Goal: Task Accomplishment & Management: Manage account settings

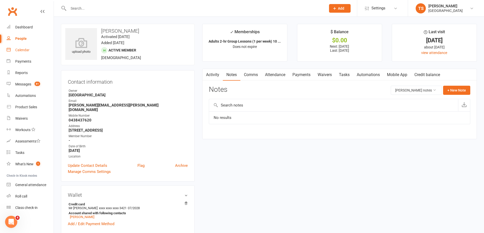
drag, startPoint x: 25, startPoint y: 51, endPoint x: 35, endPoint y: 52, distance: 10.1
click at [25, 51] on div "Calendar" at bounding box center [22, 50] width 14 height 4
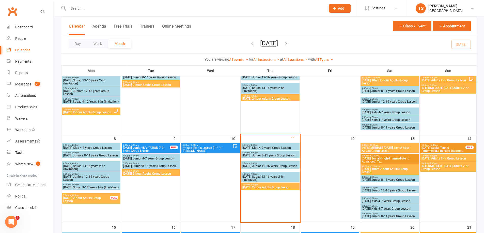
scroll to position [76, 0]
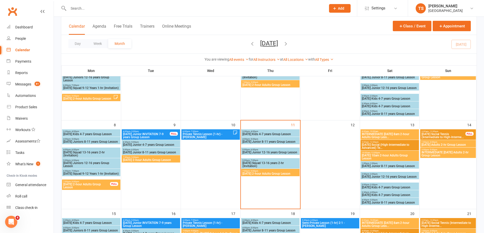
click at [143, 156] on span "7:00pm - 9:00pm" at bounding box center [151, 157] width 56 height 2
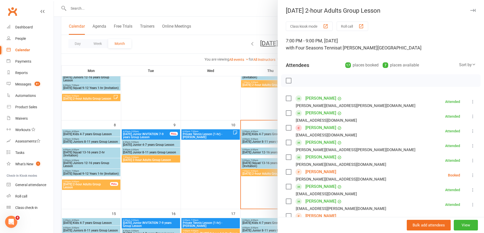
click at [201, 162] on div at bounding box center [269, 116] width 430 height 233
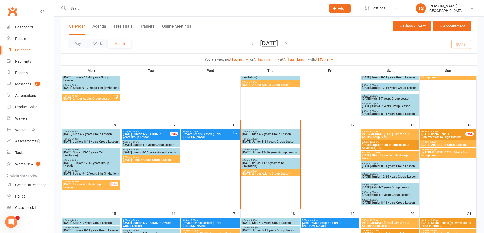
click at [207, 138] on span "Private Tennis Lesson (1-hr) - [PERSON_NAME]" at bounding box center [207, 136] width 50 height 6
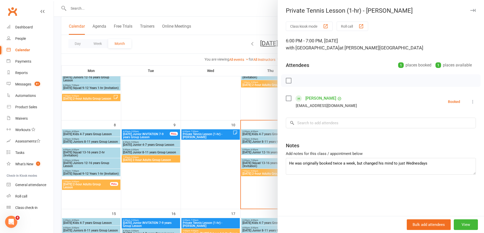
click at [215, 166] on div at bounding box center [269, 116] width 430 height 233
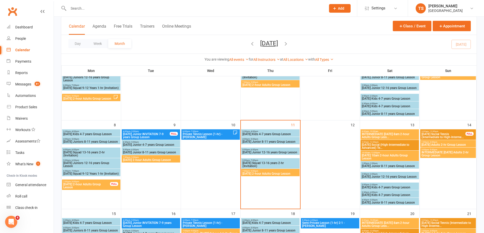
click at [371, 133] on span "INTERMEDIATE [DATE] 8am 2-hour Adults Group Less..." at bounding box center [389, 136] width 56 height 6
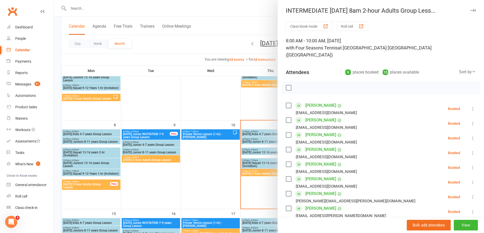
click at [250, 192] on div at bounding box center [269, 116] width 430 height 233
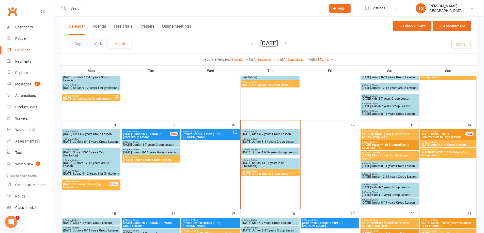
click at [392, 157] on span "[DATE] 10am 2-hour Adults Group Lesson" at bounding box center [389, 157] width 56 height 6
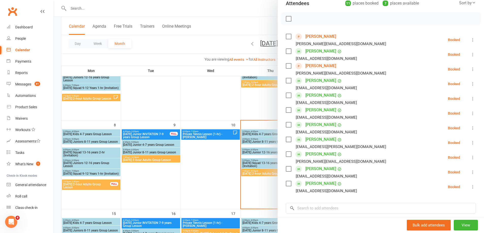
scroll to position [25, 0]
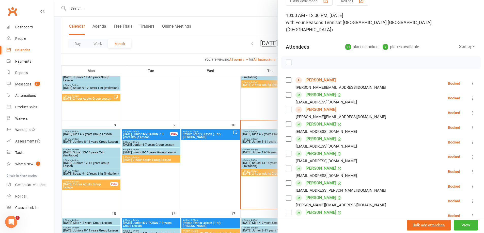
click at [147, 156] on div at bounding box center [269, 116] width 430 height 233
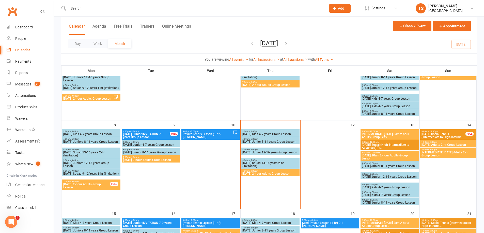
click at [153, 158] on div "7:00pm - 9:00pm [DATE] 2-hour Adults Group Lesson" at bounding box center [151, 158] width 58 height 7
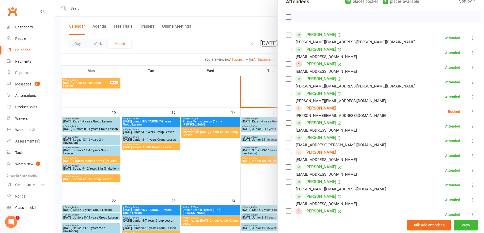
scroll to position [76, 0]
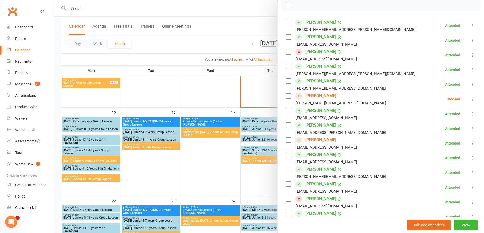
click at [130, 123] on div at bounding box center [269, 116] width 430 height 233
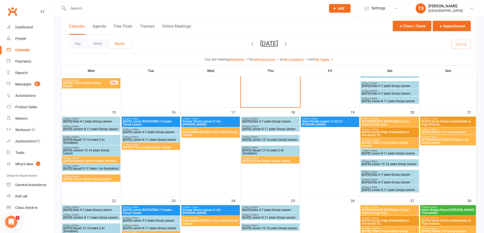
click at [168, 123] on span "[DATE] Junior INVITATION 7-9 years Group Lesson" at bounding box center [151, 123] width 56 height 6
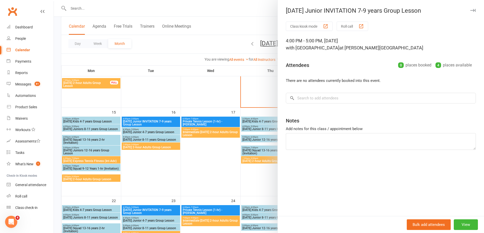
click at [154, 128] on div at bounding box center [269, 116] width 430 height 233
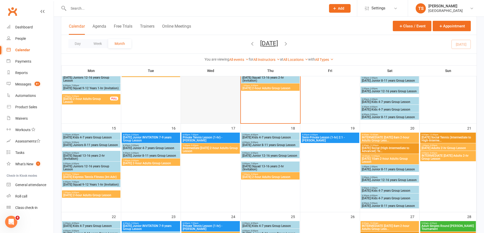
scroll to position [102, 0]
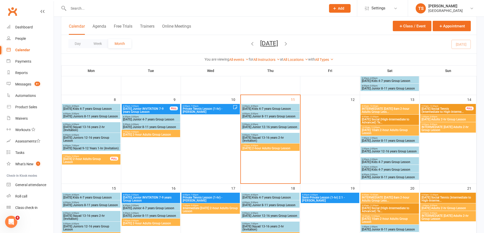
click at [142, 110] on span "[DATE] Junior INVITATION 7-9 years Group Lesson" at bounding box center [146, 110] width 47 height 6
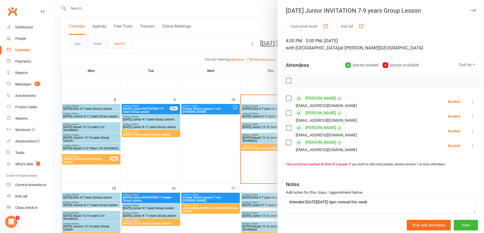
click at [287, 81] on label at bounding box center [288, 80] width 5 height 5
drag, startPoint x: 297, startPoint y: 80, endPoint x: 270, endPoint y: 17, distance: 68.9
click at [297, 81] on icon "button" at bounding box center [300, 81] width 6 height 6
click at [135, 119] on div at bounding box center [269, 116] width 430 height 233
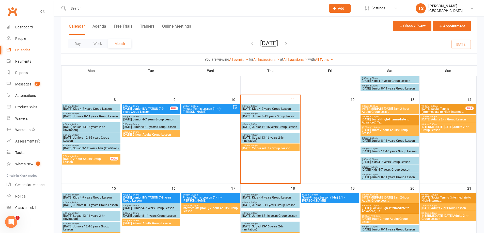
click at [135, 119] on span "[DATE] Junior 4-7 years Group Lesson" at bounding box center [151, 119] width 56 height 3
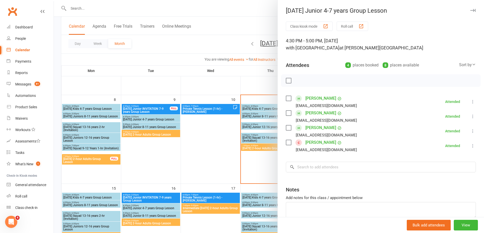
click at [145, 127] on div at bounding box center [269, 116] width 430 height 233
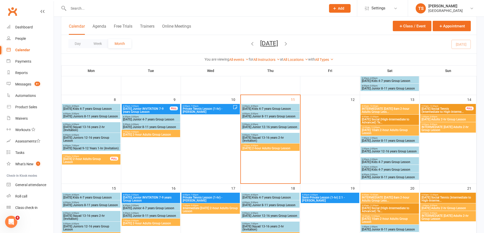
click at [145, 127] on span "[DATE] Junior 8-11 years Group Lesson" at bounding box center [151, 127] width 56 height 3
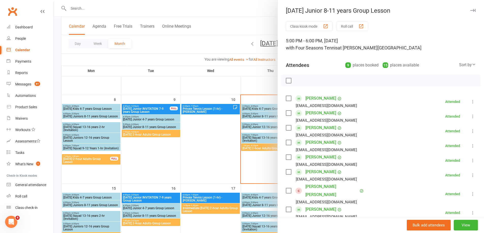
click at [82, 158] on div at bounding box center [269, 116] width 430 height 233
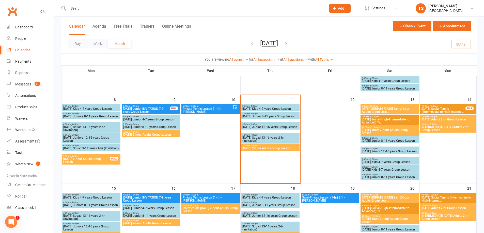
click at [82, 158] on span "[DATE] 2-hour Adults Group Lesson" at bounding box center [86, 161] width 47 height 6
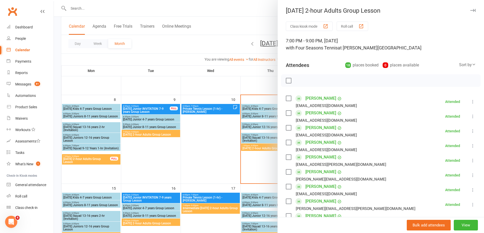
click at [257, 165] on div at bounding box center [269, 116] width 430 height 233
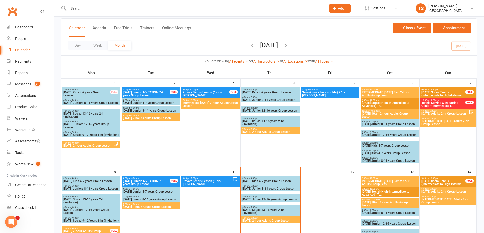
scroll to position [0, 0]
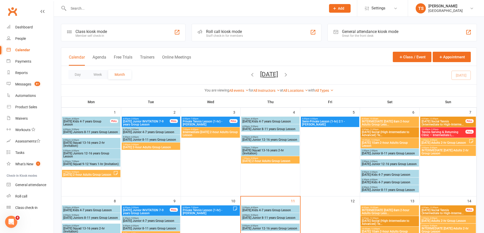
click at [435, 142] on span "[DATE] Adults 2-hr Group Lesson" at bounding box center [444, 142] width 47 height 3
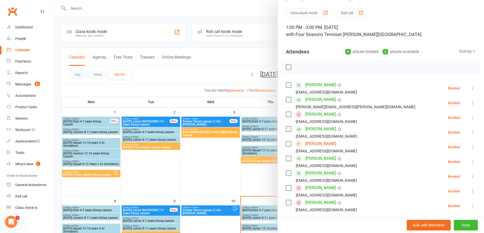
scroll to position [25, 0]
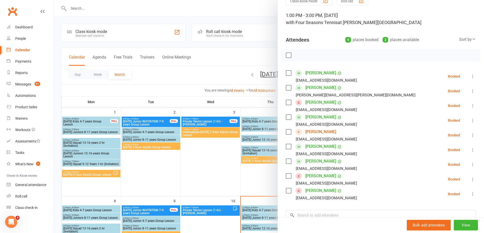
click at [287, 55] on label at bounding box center [288, 55] width 5 height 5
click at [297, 56] on icon "button" at bounding box center [300, 56] width 6 height 6
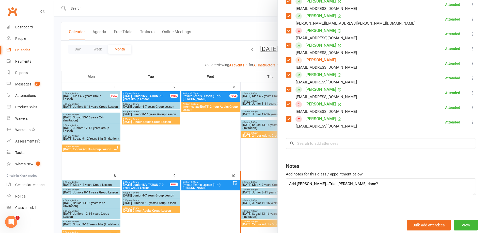
scroll to position [101, 0]
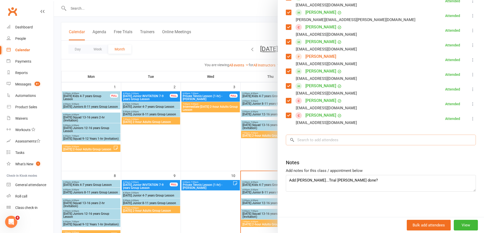
click at [314, 141] on input "search" at bounding box center [381, 140] width 190 height 11
type input "l"
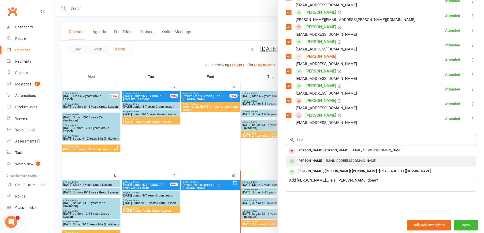
type input "Luo"
click at [317, 160] on div "[PERSON_NAME]" at bounding box center [309, 160] width 29 height 7
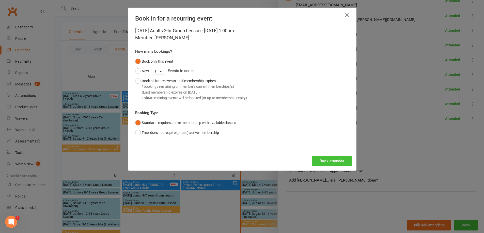
click at [330, 160] on button "Book attendee" at bounding box center [331, 161] width 40 height 11
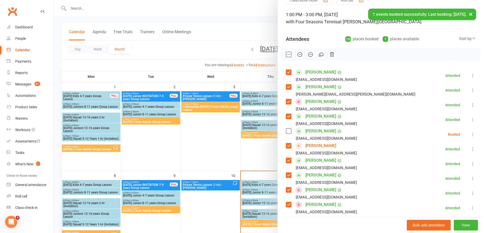
scroll to position [25, 0]
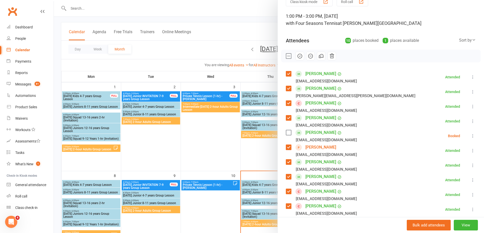
click at [470, 136] on icon at bounding box center [472, 136] width 5 height 5
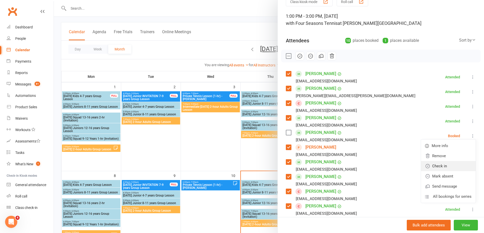
click at [433, 167] on link "Check in" at bounding box center [448, 166] width 55 height 10
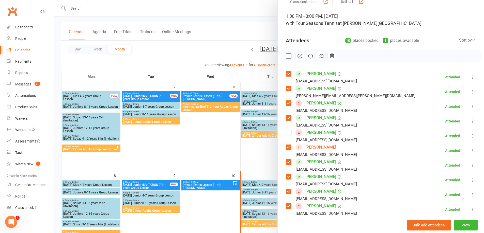
click at [320, 134] on link "[PERSON_NAME]" at bounding box center [320, 133] width 31 height 8
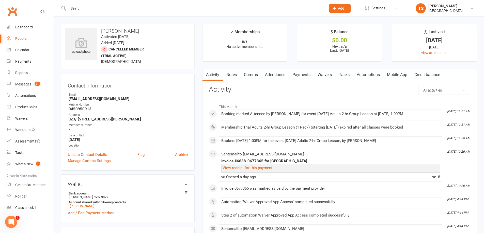
click at [302, 76] on link "Payments" at bounding box center [301, 75] width 25 height 12
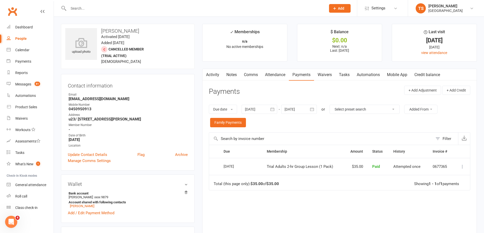
click at [462, 166] on icon at bounding box center [461, 166] width 5 height 5
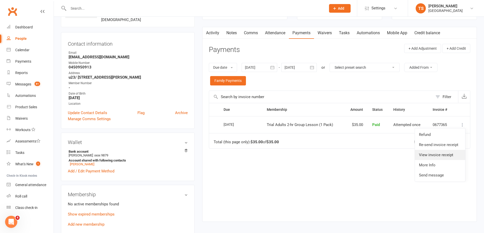
scroll to position [51, 0]
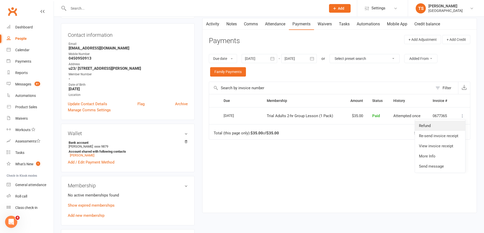
click at [427, 127] on link "Refund" at bounding box center [439, 126] width 50 height 10
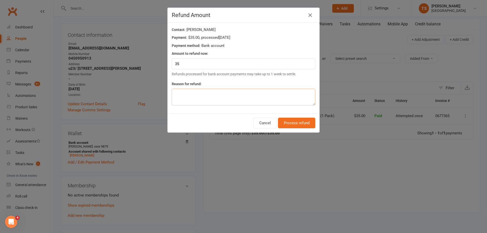
click at [178, 99] on textarea at bounding box center [244, 97] width 144 height 17
type textarea "She was under [PERSON_NAME] as a dependent and paid and also paid as [PERSON_NA…"
click at [293, 123] on button "Process refund" at bounding box center [296, 123] width 37 height 11
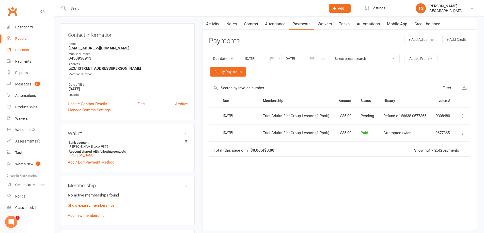
click at [22, 50] on div "Calendar" at bounding box center [22, 50] width 14 height 4
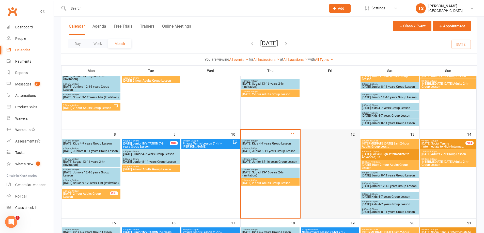
scroll to position [102, 0]
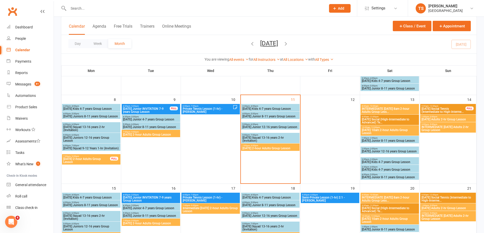
click at [254, 127] on span "[DATE] Junior 12-16 years Group Lesson" at bounding box center [270, 127] width 56 height 3
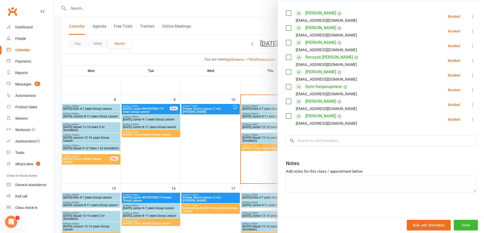
scroll to position [86, 0]
click at [303, 138] on input "search" at bounding box center [381, 140] width 190 height 11
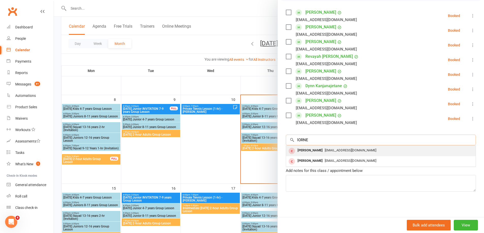
type input "lORNE"
click at [328, 150] on span "[EMAIL_ADDRESS][DOMAIN_NAME]" at bounding box center [350, 150] width 52 height 4
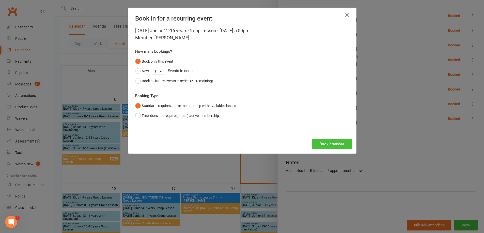
click at [326, 146] on button "Book attendee" at bounding box center [331, 144] width 40 height 11
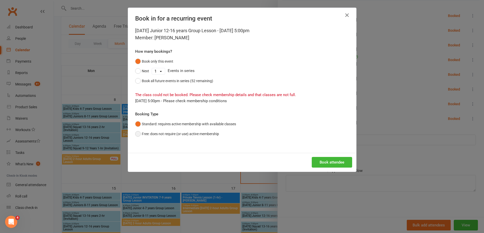
click at [135, 133] on button "Free: does not require (or use) active membership" at bounding box center [177, 134] width 84 height 10
click at [338, 165] on button "Book attendee" at bounding box center [331, 162] width 40 height 11
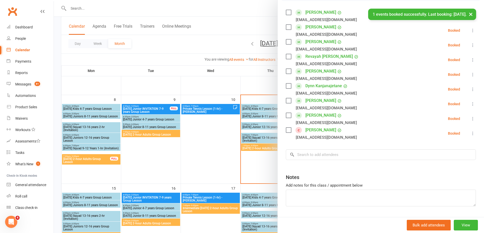
click at [316, 129] on link "[PERSON_NAME]" at bounding box center [320, 130] width 31 height 8
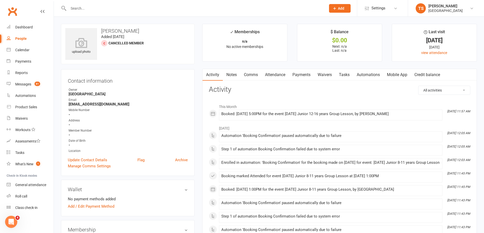
click at [304, 75] on link "Payments" at bounding box center [301, 75] width 25 height 12
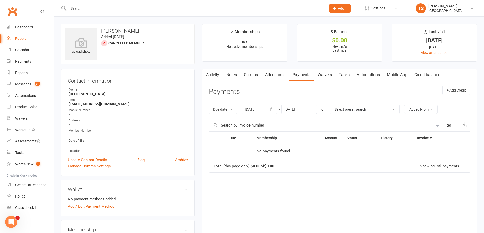
click at [273, 75] on link "Attendance" at bounding box center [274, 75] width 27 height 12
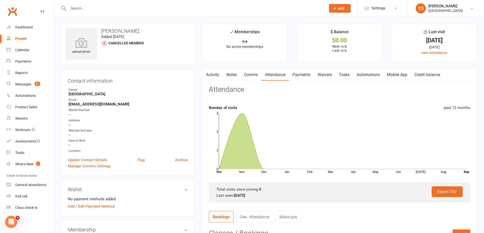
click at [306, 75] on link "Payments" at bounding box center [301, 75] width 25 height 12
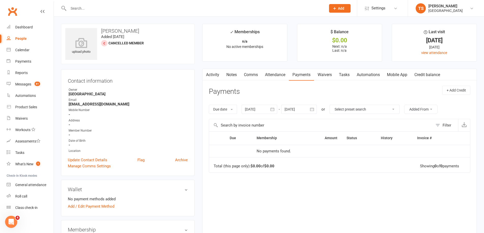
click at [261, 109] on div at bounding box center [259, 109] width 36 height 9
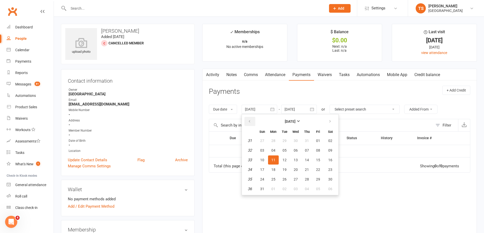
click at [253, 121] on button "button" at bounding box center [249, 121] width 11 height 9
click at [265, 150] on button "04" at bounding box center [262, 150] width 11 height 9
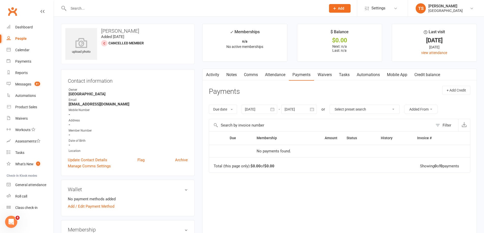
click at [255, 111] on div at bounding box center [259, 109] width 36 height 9
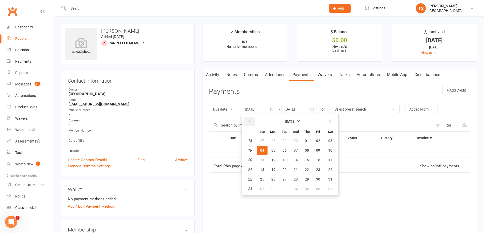
click at [251, 122] on icon "button" at bounding box center [249, 122] width 4 height 4
click at [260, 150] on button "02" at bounding box center [262, 150] width 11 height 9
type input "[DATE]"
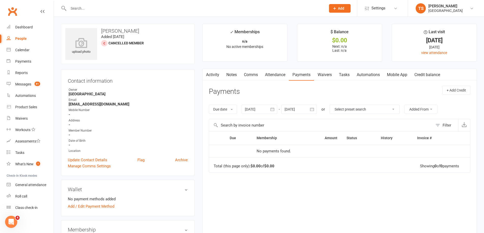
click at [74, 7] on input "text" at bounding box center [194, 8] width 255 height 7
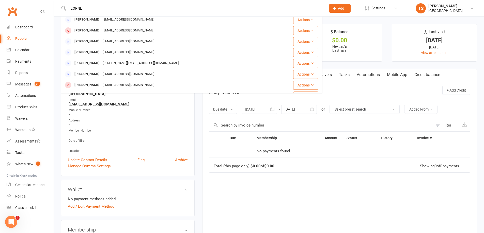
scroll to position [51, 0]
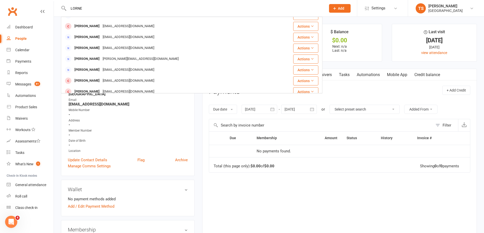
type input "LORNE"
drag, startPoint x: 326, startPoint y: 216, endPoint x: 320, endPoint y: 203, distance: 14.4
click at [322, 209] on div "Due Contact Membership Amount Status History Invoice # No payments found. Total…" at bounding box center [339, 184] width 261 height 107
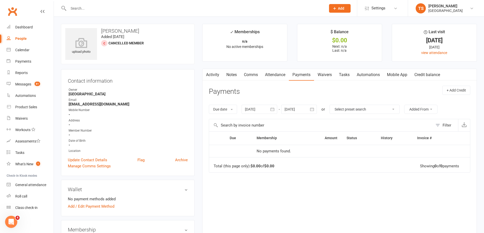
click at [230, 74] on link "Notes" at bounding box center [232, 75] width 18 height 12
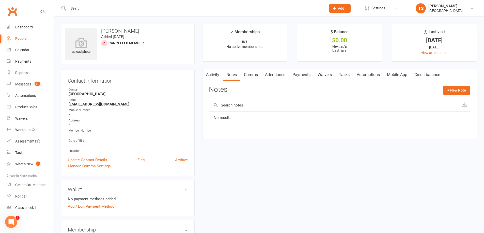
click at [281, 73] on link "Attendance" at bounding box center [274, 75] width 27 height 12
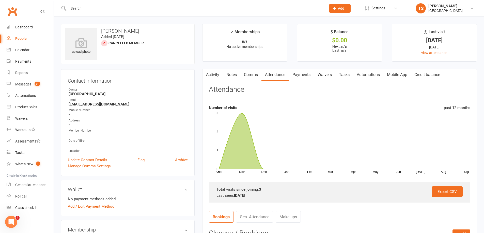
click at [305, 76] on link "Payments" at bounding box center [301, 75] width 25 height 12
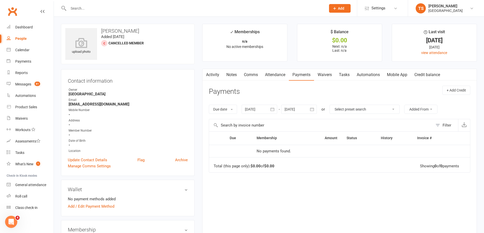
click at [246, 110] on div at bounding box center [259, 109] width 36 height 9
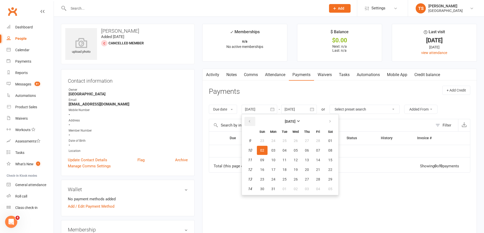
click at [251, 123] on icon "button" at bounding box center [249, 122] width 4 height 4
click at [266, 141] on button "01" at bounding box center [262, 140] width 11 height 9
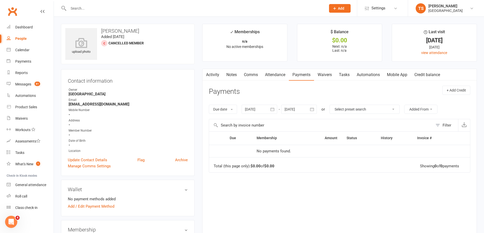
click at [249, 110] on div at bounding box center [259, 109] width 36 height 9
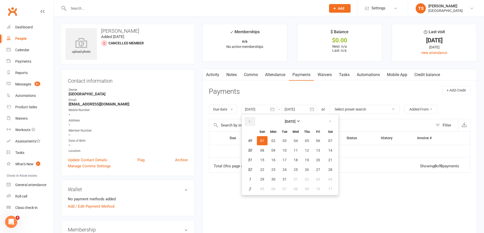
click at [253, 122] on button "button" at bounding box center [249, 121] width 11 height 9
click at [264, 148] on span "04" at bounding box center [262, 150] width 4 height 4
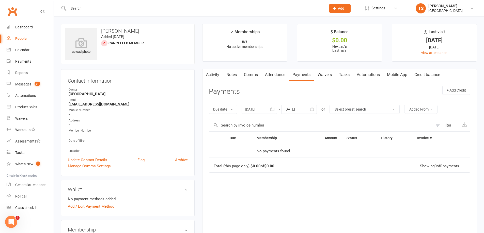
click at [258, 107] on div at bounding box center [259, 109] width 36 height 9
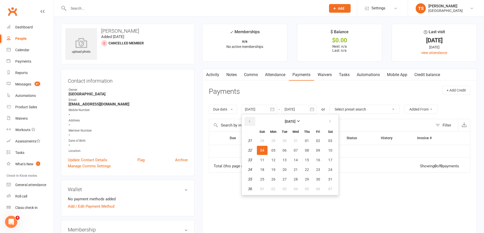
click at [247, 121] on button "button" at bounding box center [249, 121] width 11 height 9
click at [247, 120] on button "button" at bounding box center [249, 121] width 11 height 9
click at [263, 151] on span "07" at bounding box center [262, 150] width 4 height 4
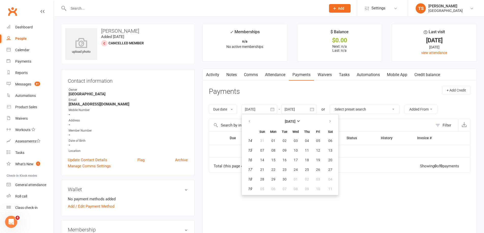
type input "[DATE]"
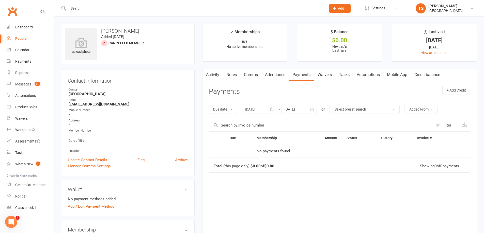
click at [274, 76] on link "Attendance" at bounding box center [274, 75] width 27 height 12
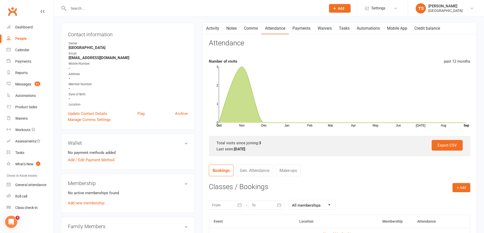
scroll to position [102, 0]
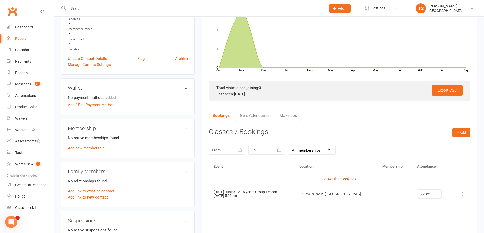
click at [326, 181] on link "Show Older Bookings" at bounding box center [339, 179] width 34 height 4
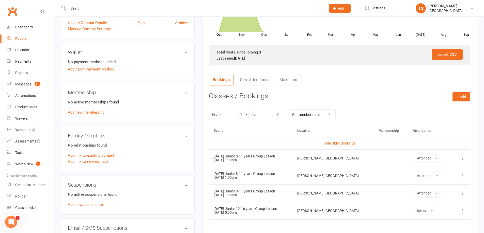
scroll to position [137, 0]
click at [261, 83] on link "Gen. Attendance" at bounding box center [254, 80] width 37 height 12
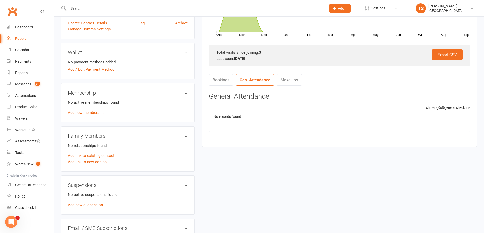
click at [221, 83] on link "Bookings" at bounding box center [221, 80] width 24 height 12
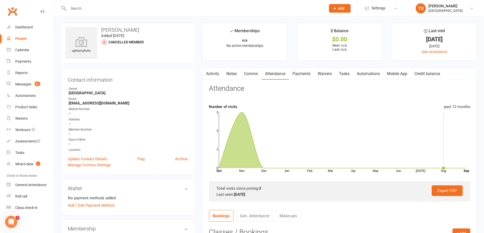
scroll to position [0, 0]
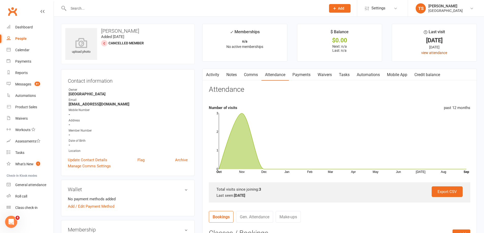
click at [434, 52] on link "view attendance" at bounding box center [434, 53] width 26 height 4
click at [22, 50] on div "Calendar" at bounding box center [22, 50] width 14 height 4
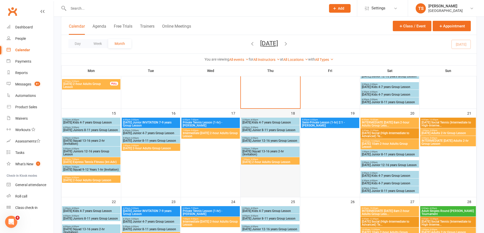
scroll to position [178, 0]
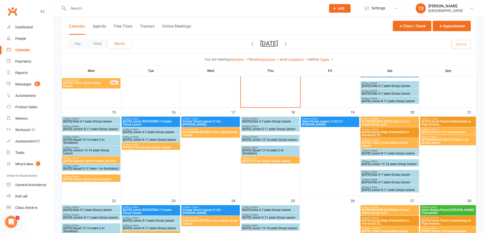
click at [261, 141] on span "[DATE] Junior 12-16 years Group Lesson" at bounding box center [270, 139] width 56 height 3
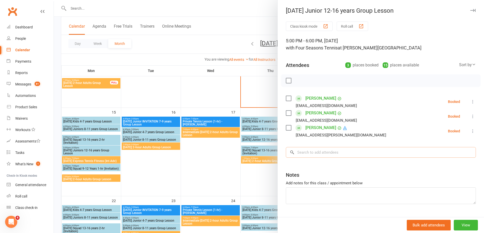
click at [307, 151] on input "search" at bounding box center [381, 152] width 190 height 11
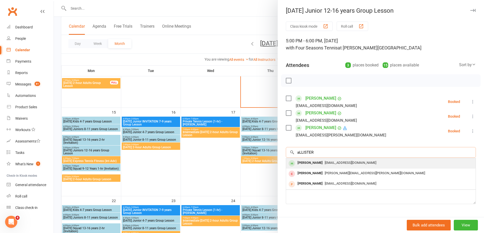
type input "aLLISTER"
click at [318, 162] on div "[PERSON_NAME]" at bounding box center [309, 162] width 29 height 7
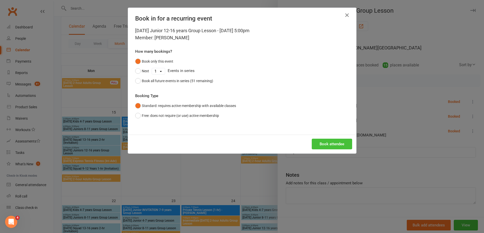
click at [326, 140] on button "Book attendee" at bounding box center [331, 144] width 40 height 11
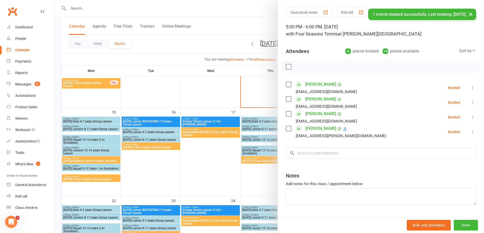
scroll to position [27, 0]
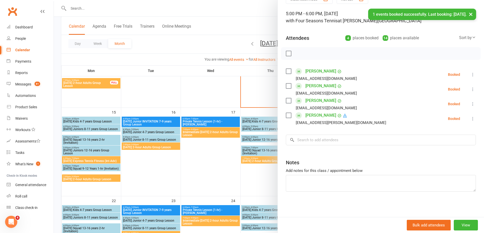
click at [253, 187] on div at bounding box center [269, 116] width 430 height 233
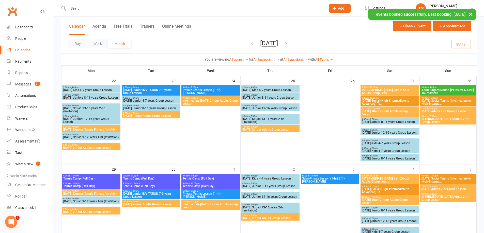
scroll to position [305, 0]
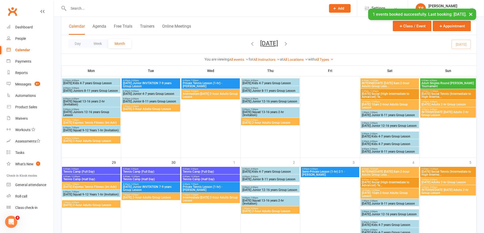
click at [250, 101] on span "[DATE] Junior 12-16 years Group Lesson" at bounding box center [270, 101] width 56 height 3
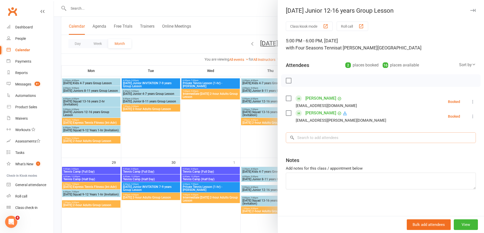
drag, startPoint x: 299, startPoint y: 143, endPoint x: 299, endPoint y: 138, distance: 4.3
click at [299, 142] on input "search" at bounding box center [381, 137] width 190 height 11
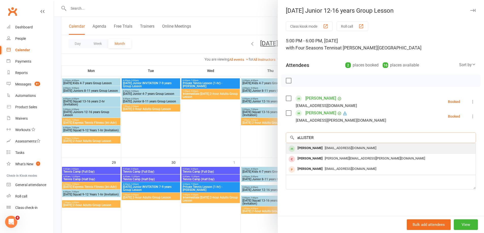
type input "aLLISTER"
click at [317, 148] on div "[PERSON_NAME]" at bounding box center [309, 148] width 29 height 7
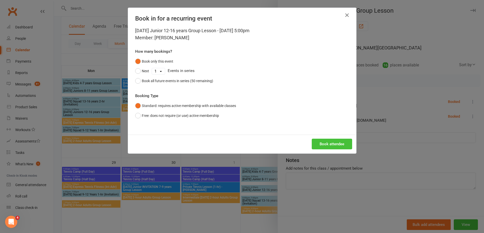
click at [313, 143] on button "Book attendee" at bounding box center [331, 144] width 40 height 11
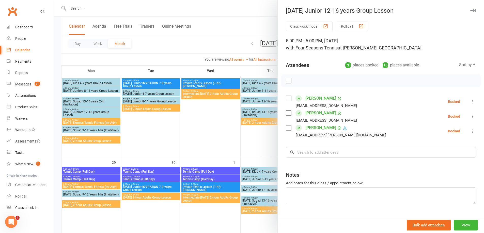
click at [247, 136] on div at bounding box center [269, 116] width 430 height 233
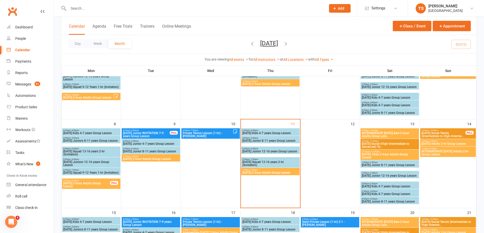
scroll to position [76, 0]
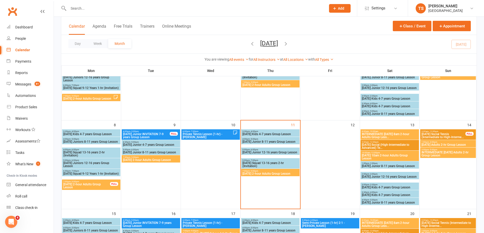
click at [255, 134] on span "[DATE] Kids 4-7 years Group Lesson" at bounding box center [270, 134] width 56 height 3
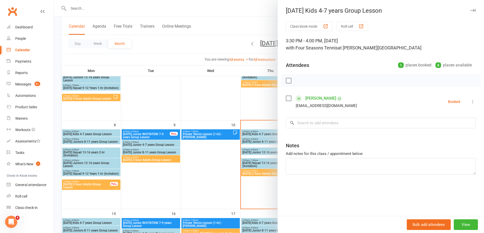
click at [218, 181] on div at bounding box center [269, 116] width 430 height 233
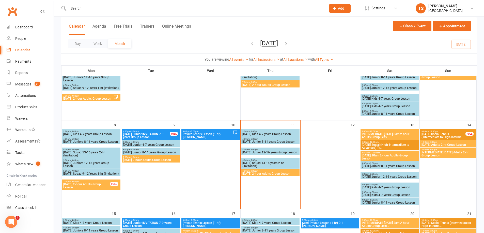
click at [436, 143] on span "- 3:00pm" at bounding box center [432, 142] width 8 height 2
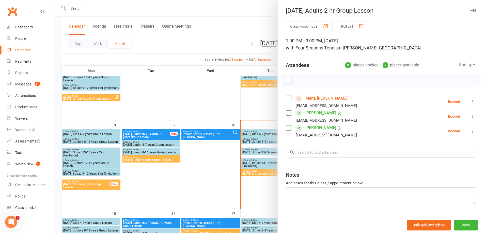
click at [213, 172] on div at bounding box center [269, 116] width 430 height 233
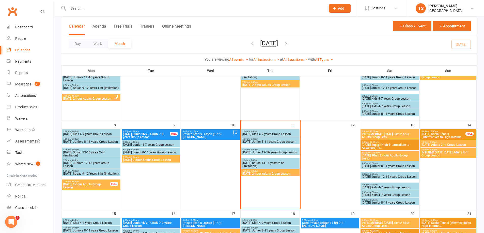
click at [451, 155] on span "INTERMEDIATE [DATE] Adults 2-hr Group Lesson" at bounding box center [448, 154] width 54 height 6
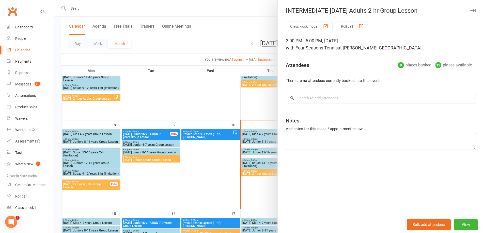
click at [204, 176] on div at bounding box center [269, 116] width 430 height 233
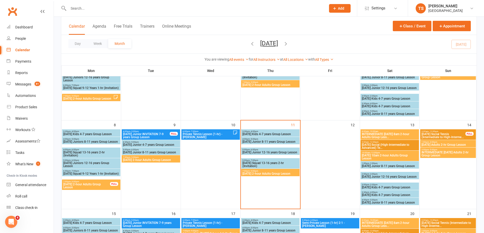
click at [388, 136] on span "INTERMEDIATE [DATE] 8am 2-hour Adults Group Less..." at bounding box center [389, 136] width 56 height 6
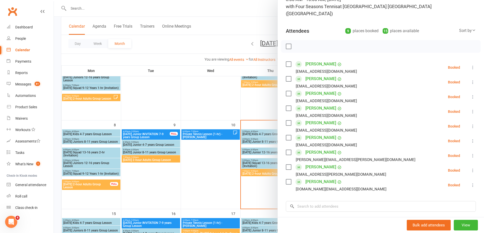
scroll to position [51, 0]
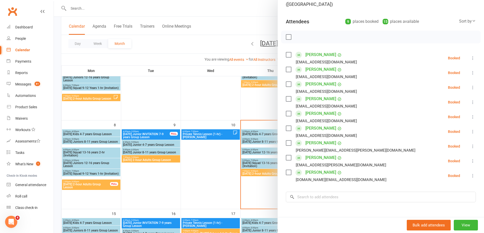
click at [211, 168] on div at bounding box center [269, 116] width 430 height 233
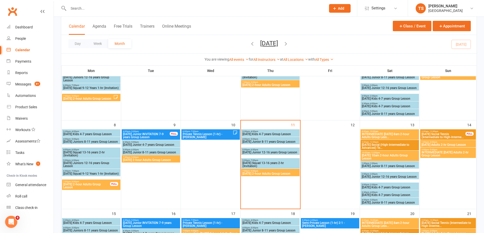
click at [410, 157] on span "[DATE] 10am 2-hour Adults Group Lesson" at bounding box center [389, 157] width 56 height 6
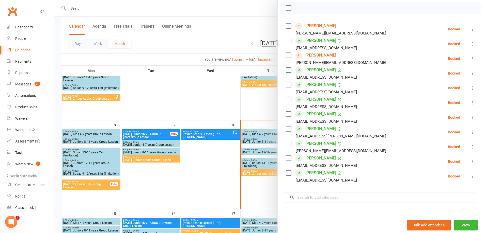
scroll to position [79, 0]
click at [77, 4] on div at bounding box center [269, 116] width 430 height 233
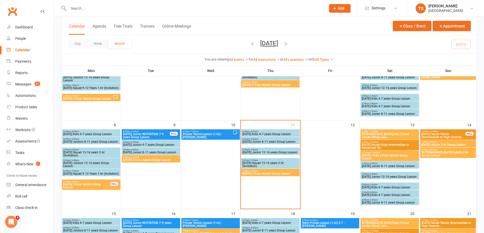
click at [78, 10] on input "text" at bounding box center [194, 8] width 255 height 7
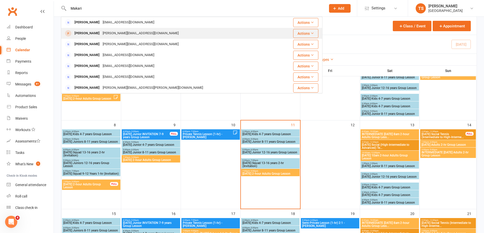
type input "Makari"
click at [103, 33] on div "[PERSON_NAME][EMAIL_ADDRESS][DOMAIN_NAME]" at bounding box center [140, 33] width 79 height 7
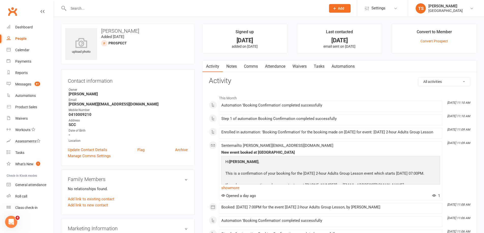
click at [342, 10] on button "Add" at bounding box center [340, 8] width 22 height 9
click at [316, 35] on ui-view "Prospect Member Non-attending contact Class / event Appointment Task Membership…" at bounding box center [242, 217] width 484 height 433
click at [433, 41] on link "Convert Prospect" at bounding box center [433, 41] width 27 height 4
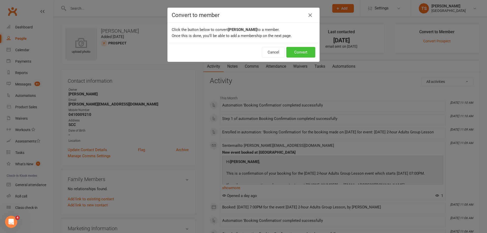
click at [305, 51] on button "Convert" at bounding box center [301, 52] width 29 height 11
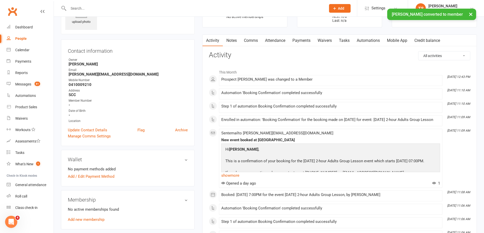
scroll to position [76, 0]
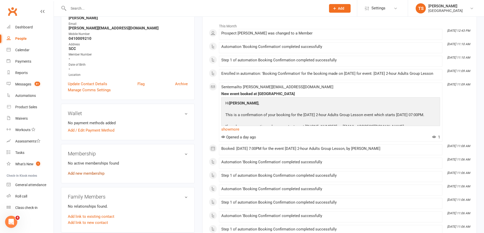
click at [77, 174] on link "Add new membership" at bounding box center [86, 173] width 37 height 5
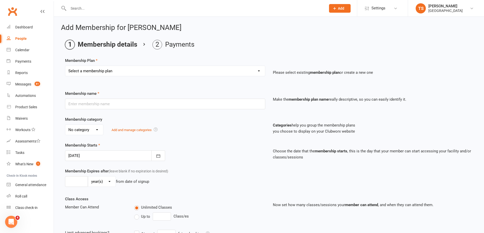
click at [259, 71] on select "Select a membership plan Create new Membership Plan Trial Junior Group Lesson (…" at bounding box center [164, 71] width 199 height 10
select select "23"
click at [65, 66] on select "Select a membership plan Create new Membership Plan Trial Junior Group Lesson (…" at bounding box center [164, 71] width 199 height 10
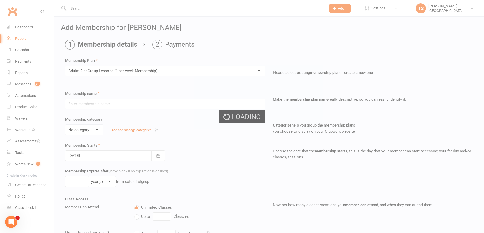
type input "Adults 2-hr Group Lessons (1-per-week Membership)"
select select "0"
type input "0"
select select "1"
type input "2"
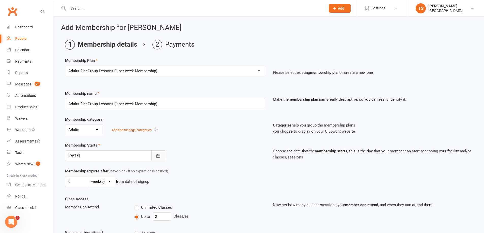
click at [159, 155] on icon "button" at bounding box center [158, 156] width 5 height 5
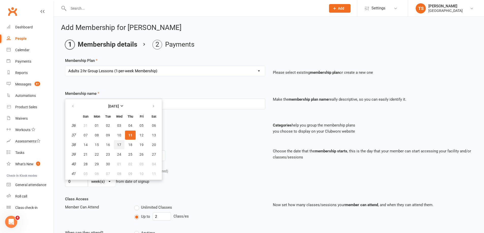
click at [120, 146] on span "17" at bounding box center [119, 145] width 4 height 4
type input "[DATE]"
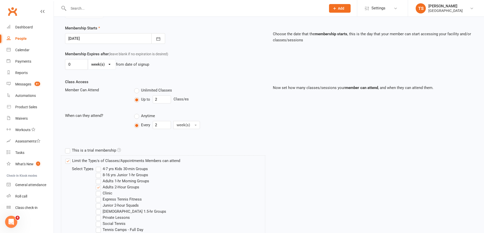
scroll to position [193, 0]
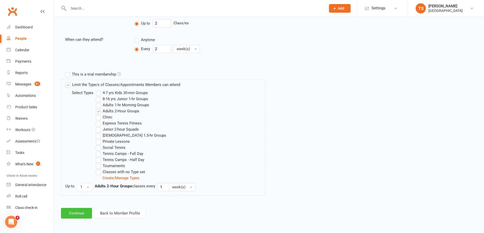
click at [82, 213] on button "Continue" at bounding box center [76, 213] width 31 height 11
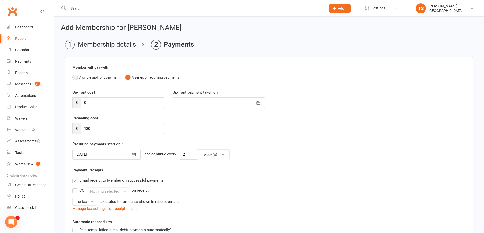
click at [75, 78] on button "A single up-front payment" at bounding box center [95, 78] width 47 height 10
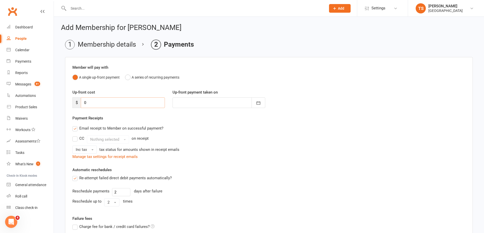
drag, startPoint x: 87, startPoint y: 102, endPoint x: 81, endPoint y: 99, distance: 6.5
click at [81, 99] on input "0" at bounding box center [123, 102] width 84 height 11
type input "6"
type input "[DATE]"
type input "650"
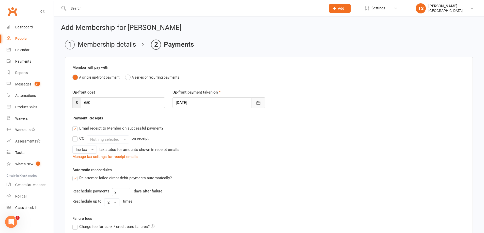
click at [258, 103] on icon "button" at bounding box center [258, 103] width 5 height 5
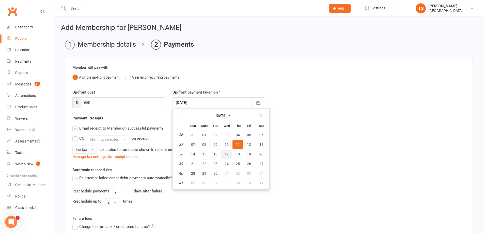
click at [227, 154] on span "17" at bounding box center [226, 154] width 4 height 4
type input "[DATE]"
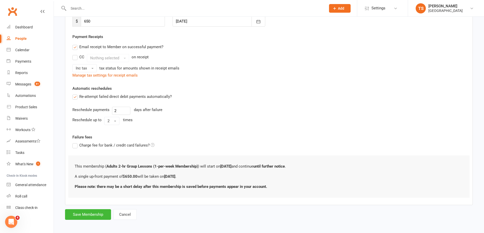
scroll to position [84, 0]
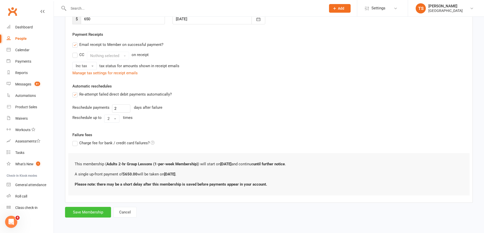
click at [83, 212] on button "Save Membership" at bounding box center [88, 212] width 46 height 11
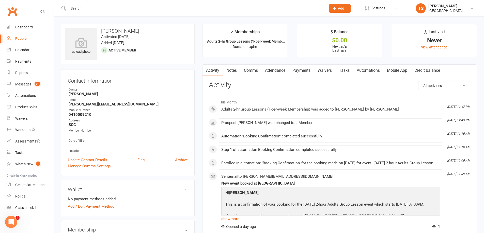
click at [327, 70] on link "Waivers" at bounding box center [324, 71] width 21 height 12
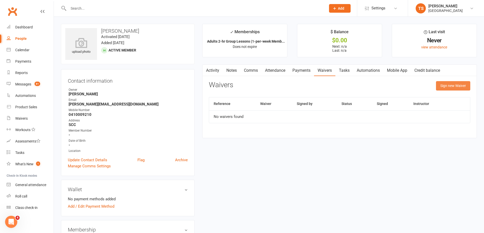
click at [454, 87] on button "Sign new Waiver" at bounding box center [453, 85] width 34 height 9
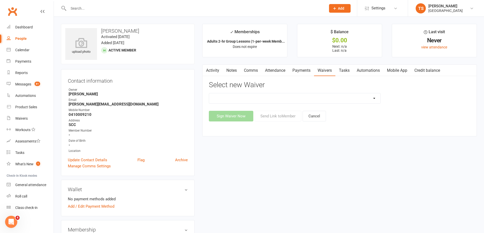
click at [375, 100] on select "Group Class Enrolment Form Private Lessons Enrolment Form Registration Form - B…" at bounding box center [294, 98] width 171 height 10
select select "9145"
click at [209, 93] on select "Group Class Enrolment Form Private Lessons Enrolment Form Registration Form - B…" at bounding box center [294, 98] width 171 height 10
click at [283, 114] on button "Send Link to Member" at bounding box center [277, 116] width 47 height 11
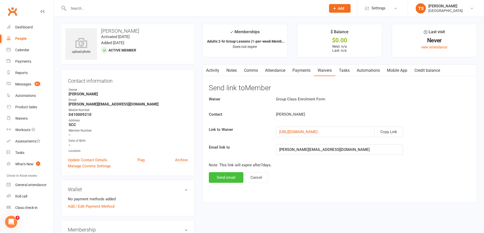
click at [226, 177] on button "Send email" at bounding box center [226, 177] width 35 height 11
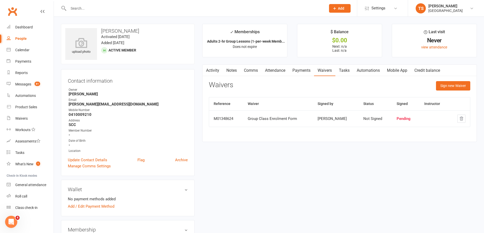
click at [234, 70] on link "Notes" at bounding box center [232, 71] width 18 height 12
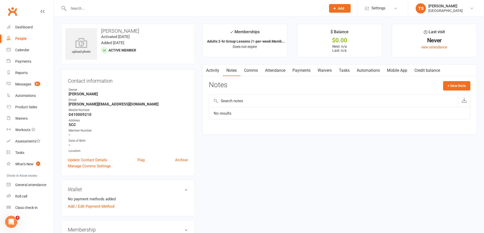
click at [230, 101] on input "text" at bounding box center [333, 101] width 249 height 12
click at [453, 86] on button "+ New Note" at bounding box center [456, 85] width 27 height 9
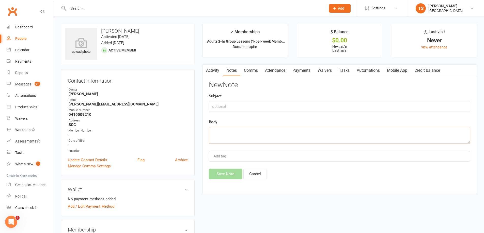
click at [213, 128] on textarea at bounding box center [339, 135] width 261 height 17
type textarea "N"
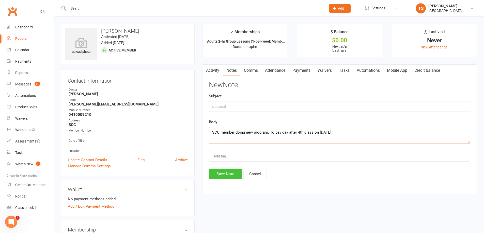
type textarea "SCC member doing new program. To pay day after 4th class on [DATE]"
click at [229, 173] on button "Save Note" at bounding box center [225, 174] width 33 height 11
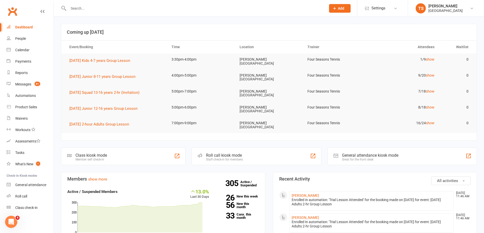
click at [76, 6] on input "text" at bounding box center [194, 8] width 255 height 7
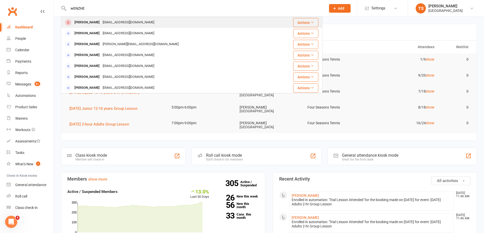
type input "wENZHE"
click at [91, 21] on div "[PERSON_NAME]" at bounding box center [87, 22] width 28 height 7
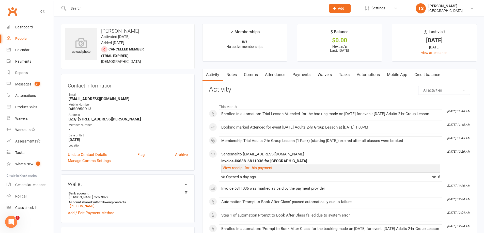
drag, startPoint x: 303, startPoint y: 74, endPoint x: 315, endPoint y: 78, distance: 12.7
click at [304, 74] on link "Payments" at bounding box center [301, 75] width 25 height 12
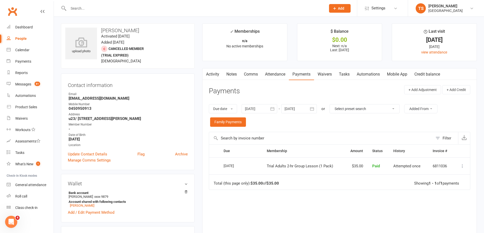
scroll to position [25, 0]
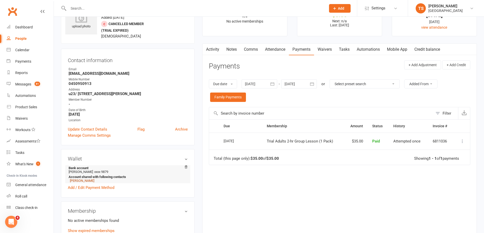
click at [81, 181] on link "[PERSON_NAME]" at bounding box center [82, 181] width 24 height 4
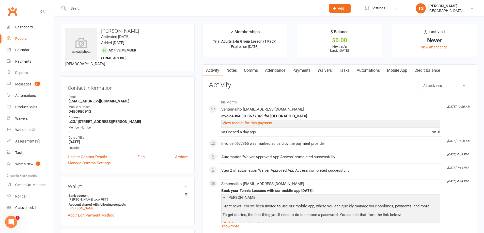
click at [310, 71] on link "Payments" at bounding box center [301, 71] width 25 height 12
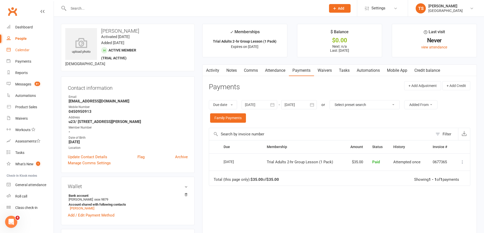
click at [20, 51] on div "Calendar" at bounding box center [22, 50] width 14 height 4
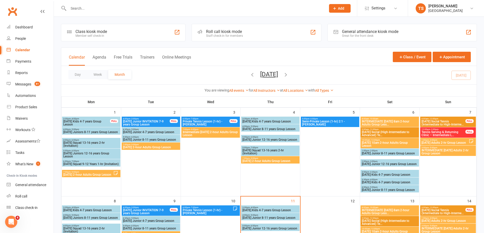
click at [430, 141] on span "- 3:00pm" at bounding box center [432, 140] width 8 height 2
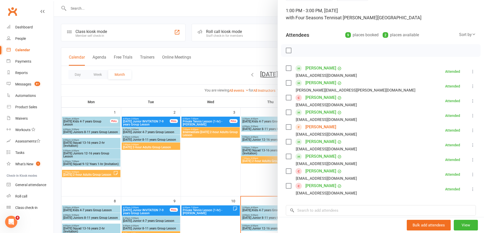
scroll to position [76, 0]
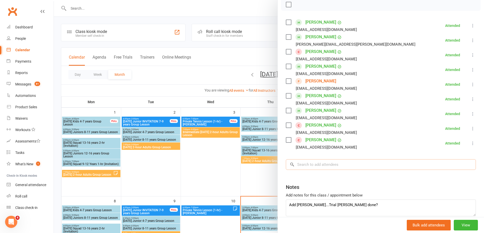
drag, startPoint x: 302, startPoint y: 168, endPoint x: 306, endPoint y: 164, distance: 5.2
click at [302, 168] on input "search" at bounding box center [381, 164] width 190 height 11
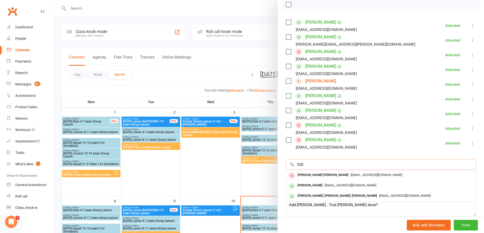
type input "lUO"
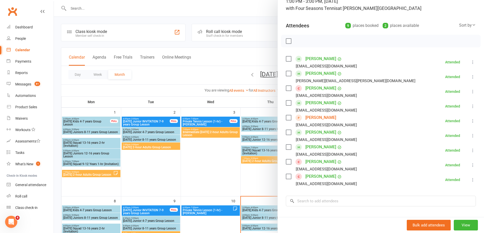
scroll to position [51, 0]
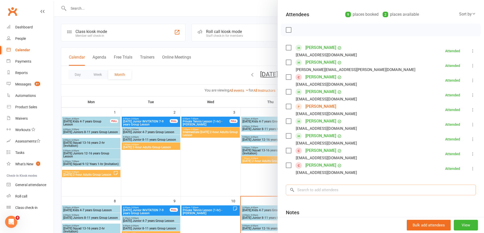
click at [305, 190] on input "search" at bounding box center [381, 190] width 190 height 11
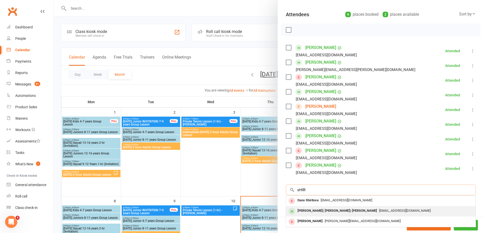
type input "sHIR"
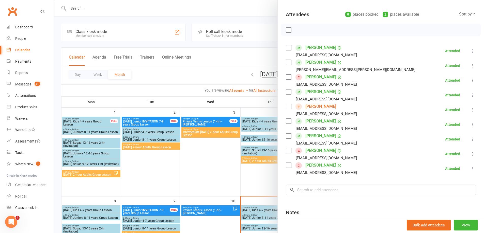
click at [303, 211] on div "Class kiosk mode Roll call 1:00 PM - 3:00 PM, Sunday, September, 7, 2025 with F…" at bounding box center [380, 119] width 206 height 296
